Goal: Task Accomplishment & Management: Manage account settings

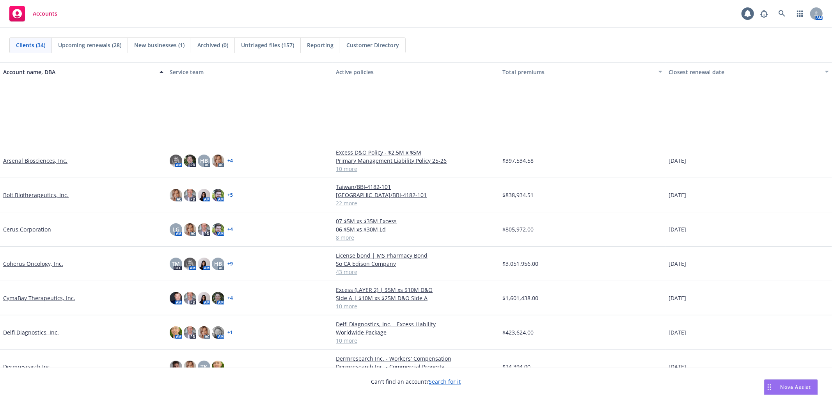
scroll to position [260, 0]
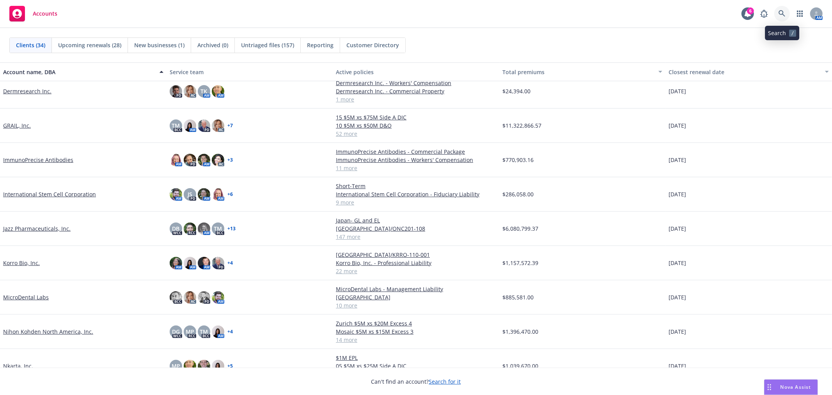
click at [780, 13] on icon at bounding box center [781, 13] width 7 height 7
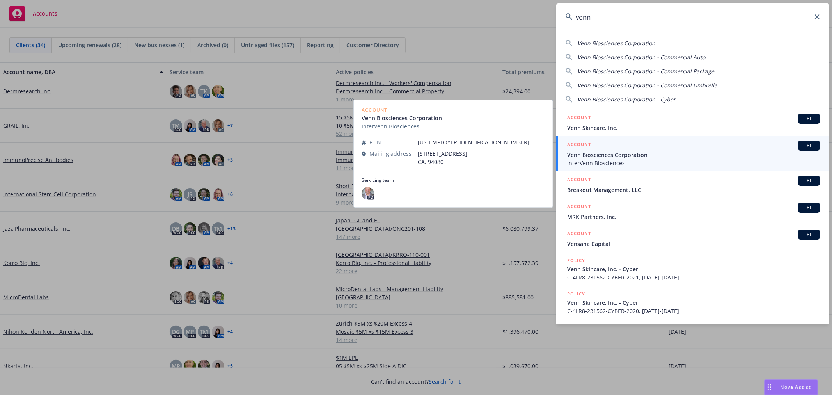
type input "venn"
click at [626, 157] on span "Venn Biosciences Corporation" at bounding box center [693, 155] width 253 height 8
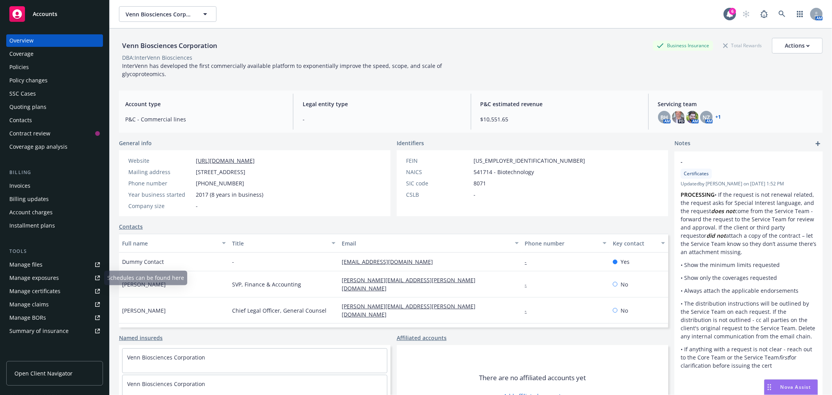
click at [53, 266] on link "Manage files" at bounding box center [54, 264] width 97 height 12
